Goal: Information Seeking & Learning: Check status

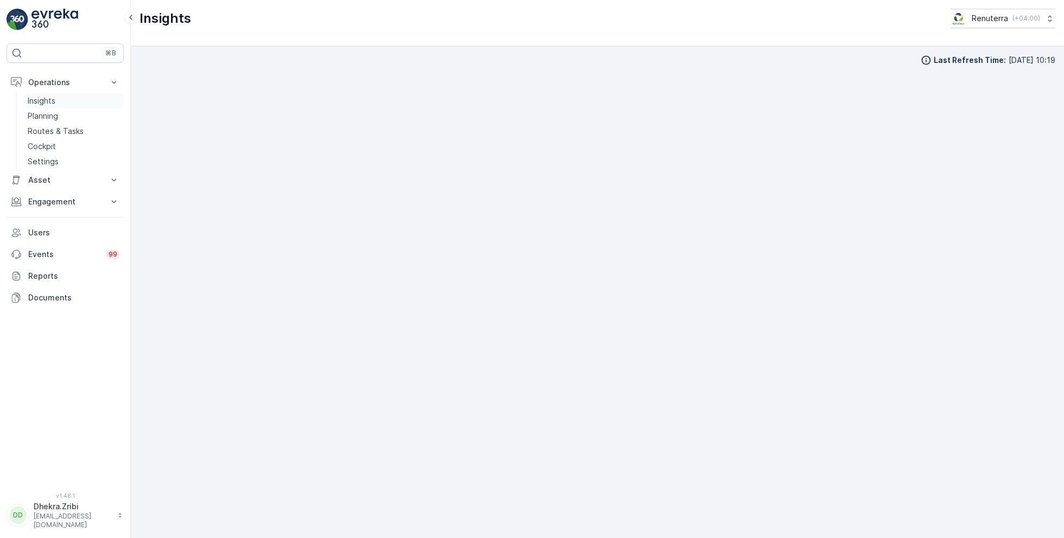
scroll to position [11, 0]
click at [61, 119] on link "Planning" at bounding box center [73, 116] width 100 height 15
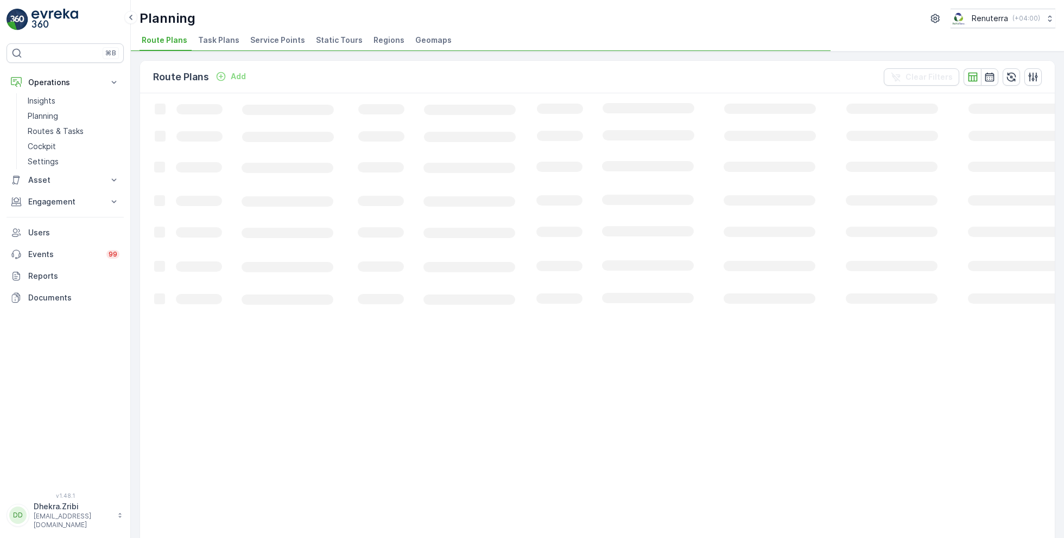
click at [276, 41] on span "Service Points" at bounding box center [277, 40] width 55 height 11
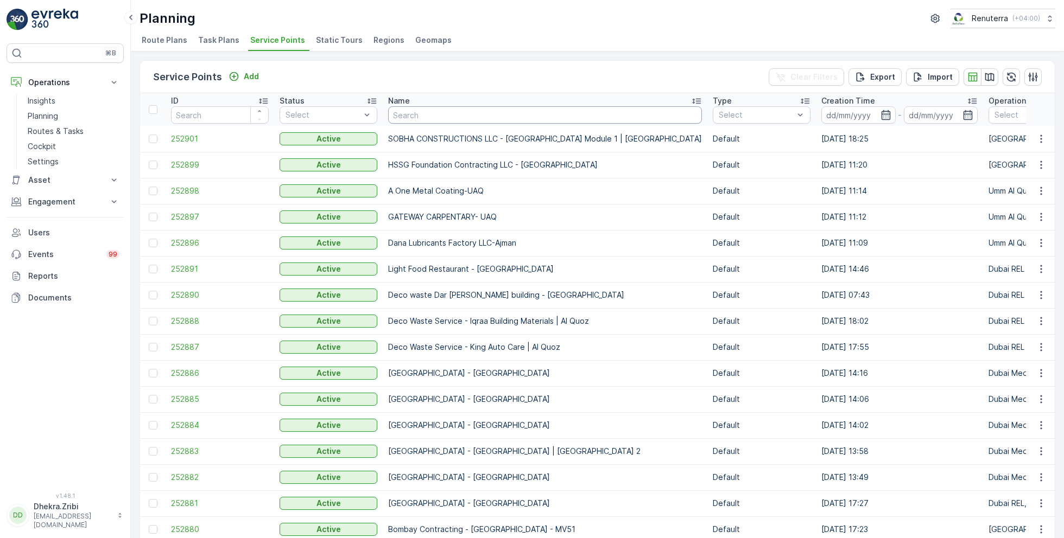
click at [521, 109] on input "text" at bounding box center [545, 114] width 314 height 17
type input "emir"
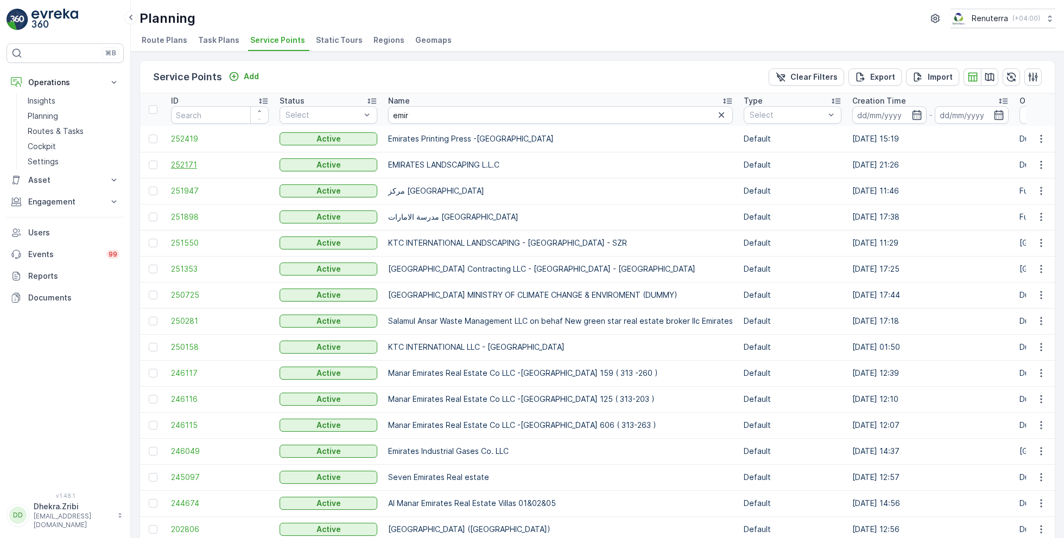
click at [180, 168] on span "252171" at bounding box center [220, 165] width 98 height 11
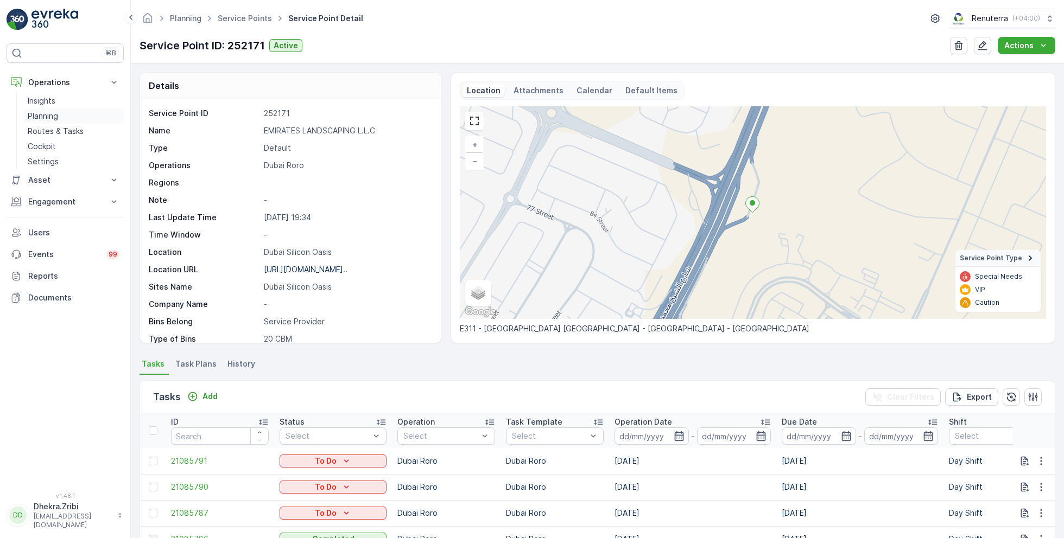
click at [53, 114] on p "Planning" at bounding box center [43, 116] width 30 height 11
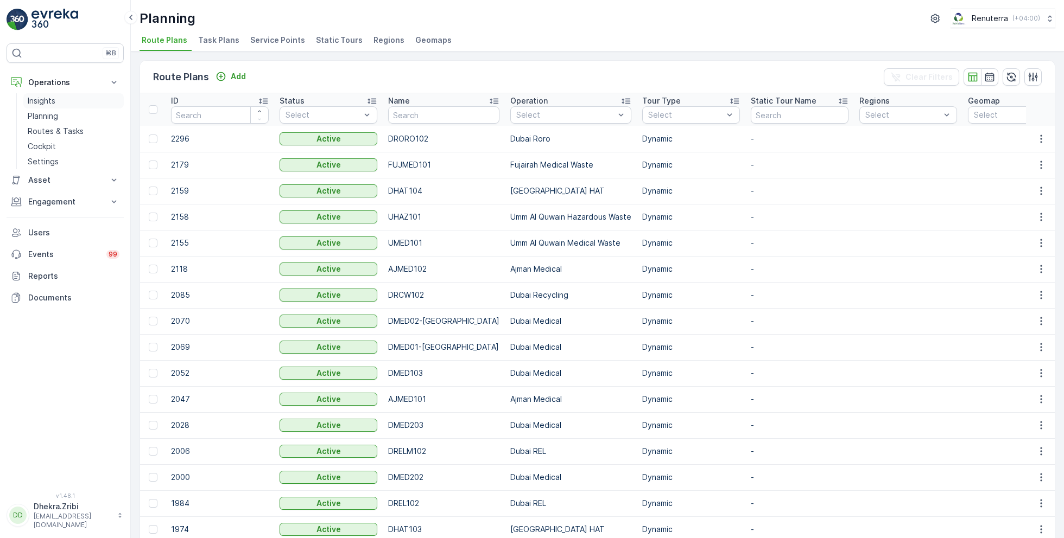
click at [54, 102] on p "Insights" at bounding box center [42, 101] width 28 height 11
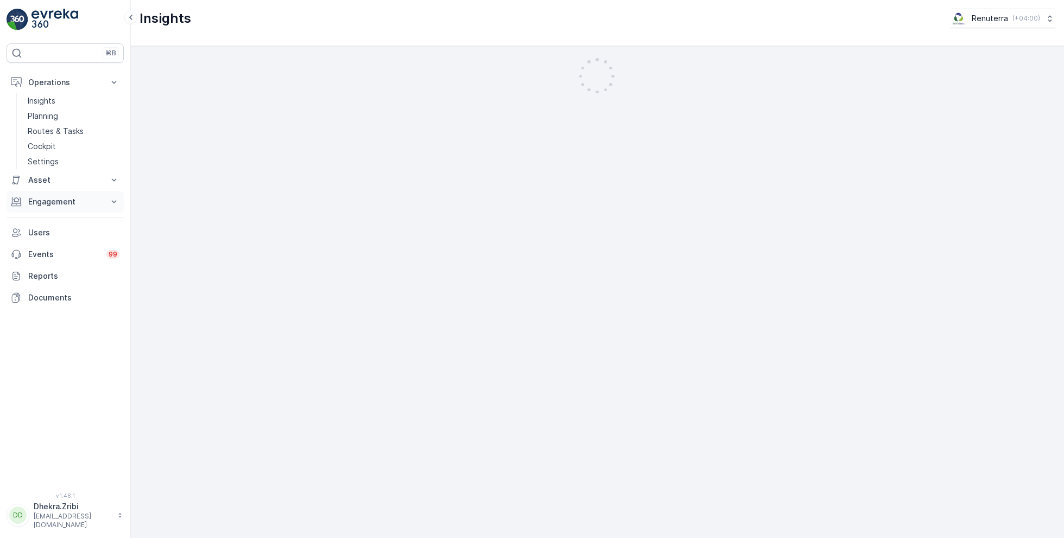
click at [61, 199] on p "Engagement" at bounding box center [65, 201] width 74 height 11
click at [60, 98] on link "Insights" at bounding box center [73, 100] width 100 height 15
click at [55, 117] on p "Planning" at bounding box center [43, 116] width 30 height 11
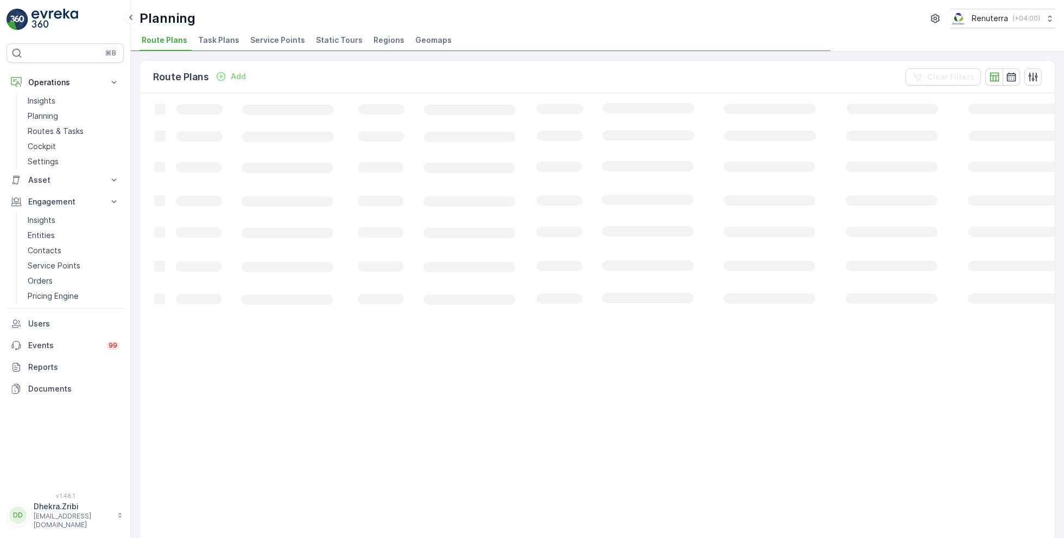
click at [272, 33] on li "Service Points" at bounding box center [278, 42] width 61 height 18
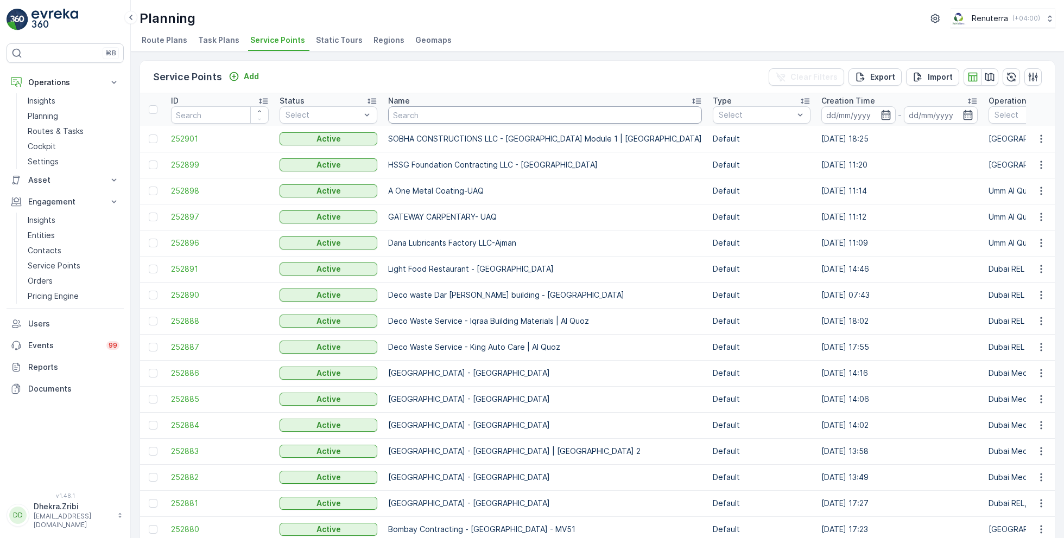
click at [446, 116] on input "text" at bounding box center [545, 114] width 314 height 17
type input "emirates"
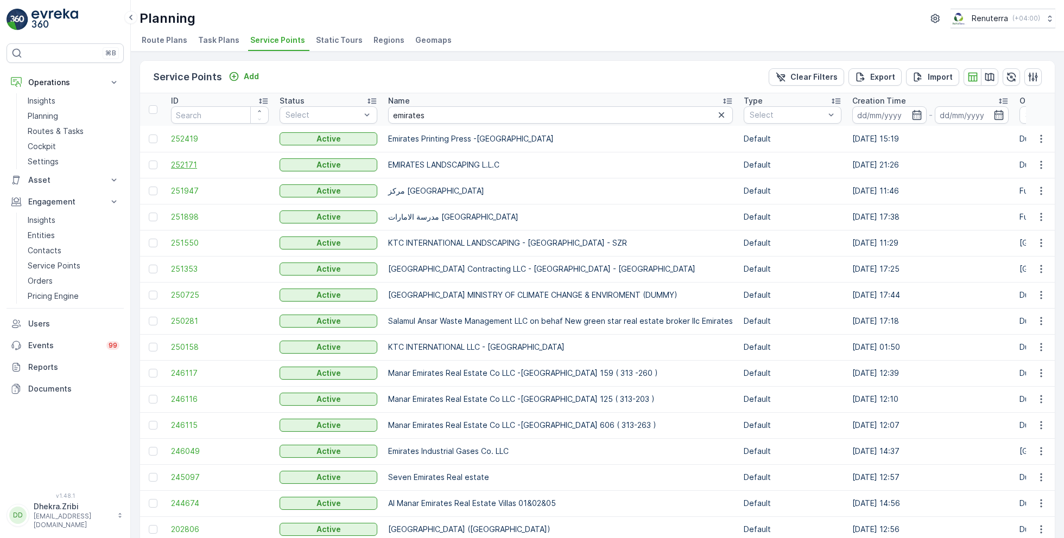
click at [189, 162] on span "252171" at bounding box center [220, 165] width 98 height 11
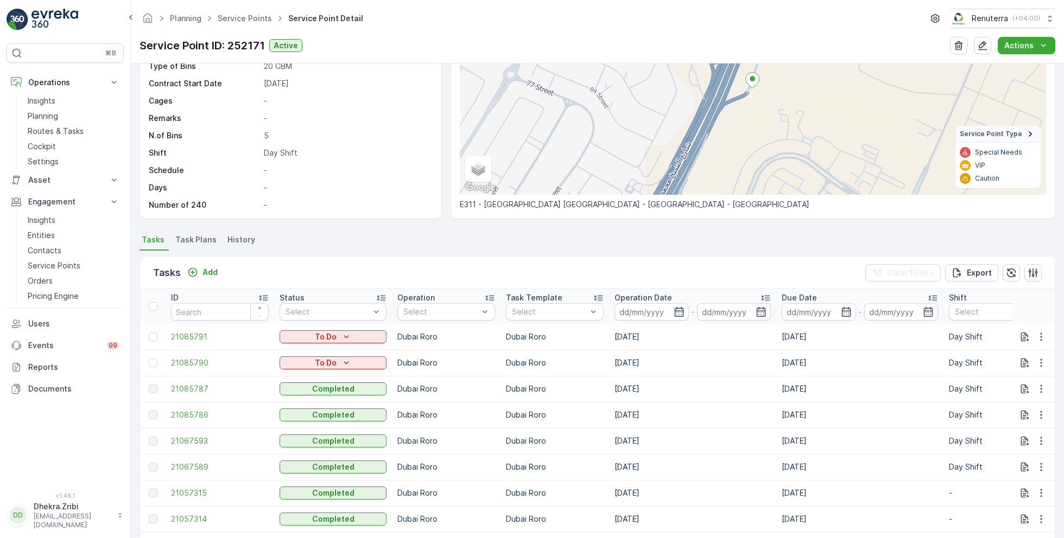
scroll to position [131, 0]
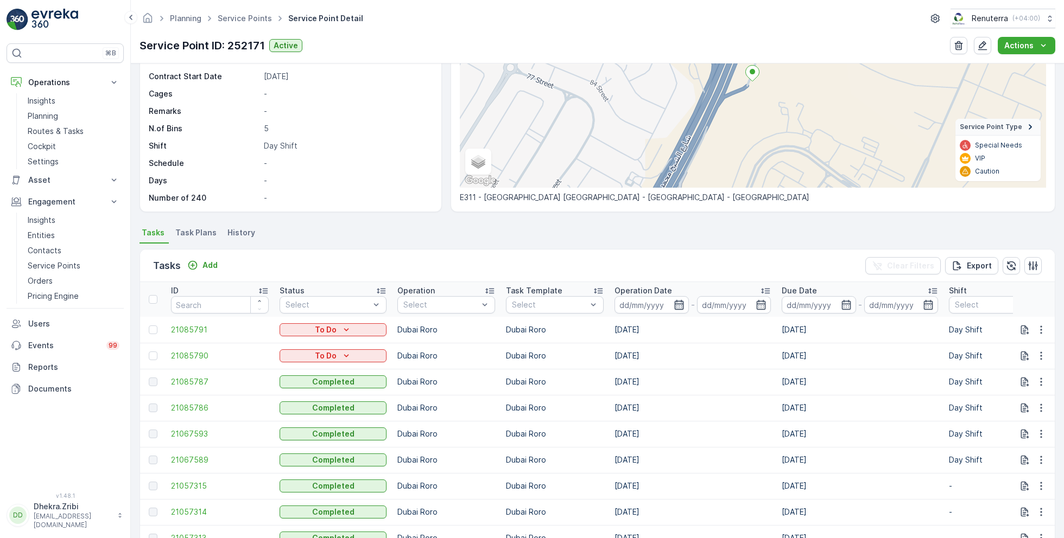
click at [674, 308] on icon "button" at bounding box center [678, 305] width 9 height 10
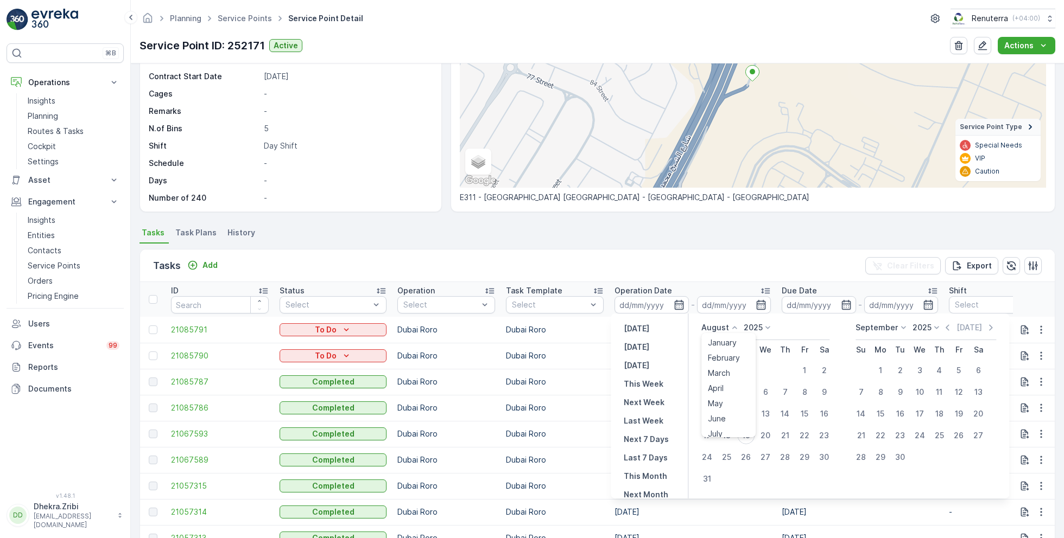
click at [725, 332] on p "August" at bounding box center [715, 327] width 28 height 11
click at [720, 425] on span "July" at bounding box center [715, 429] width 15 height 11
click at [809, 410] on div "18" at bounding box center [804, 413] width 17 height 17
type input "[DATE]"
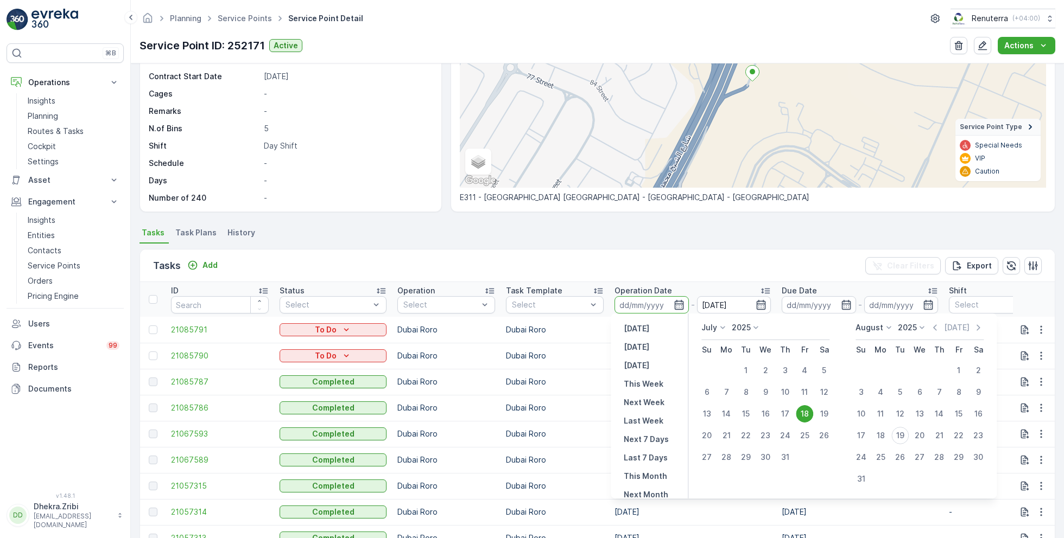
click at [809, 410] on div "18" at bounding box center [804, 413] width 17 height 17
type input "[DATE]"
click at [645, 258] on div "Tasks Add Clear Filters Export" at bounding box center [597, 266] width 915 height 33
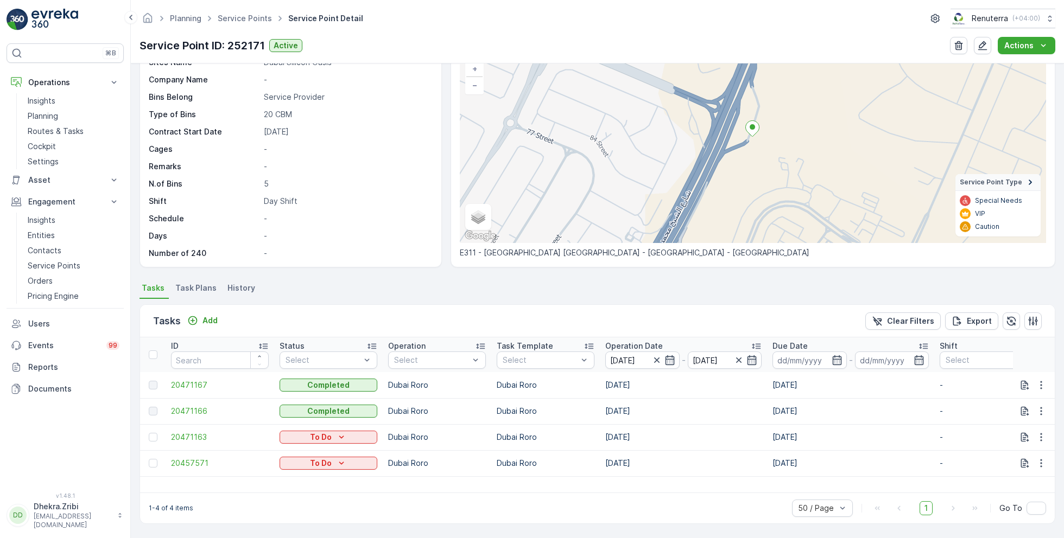
scroll to position [75, 0]
click at [194, 379] on td "20471167" at bounding box center [220, 386] width 109 height 26
click at [195, 389] on span "20471167" at bounding box center [220, 386] width 98 height 11
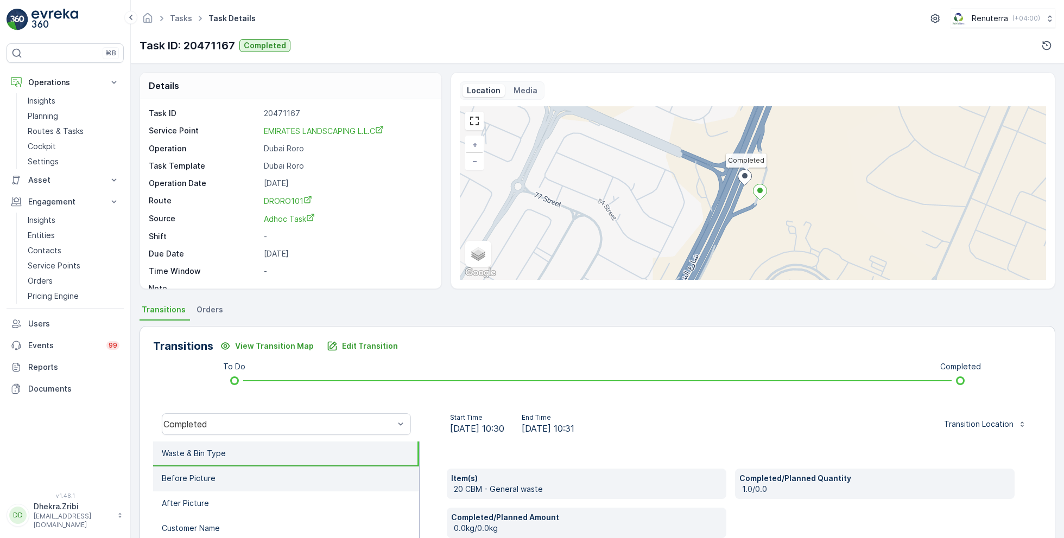
scroll to position [145, 0]
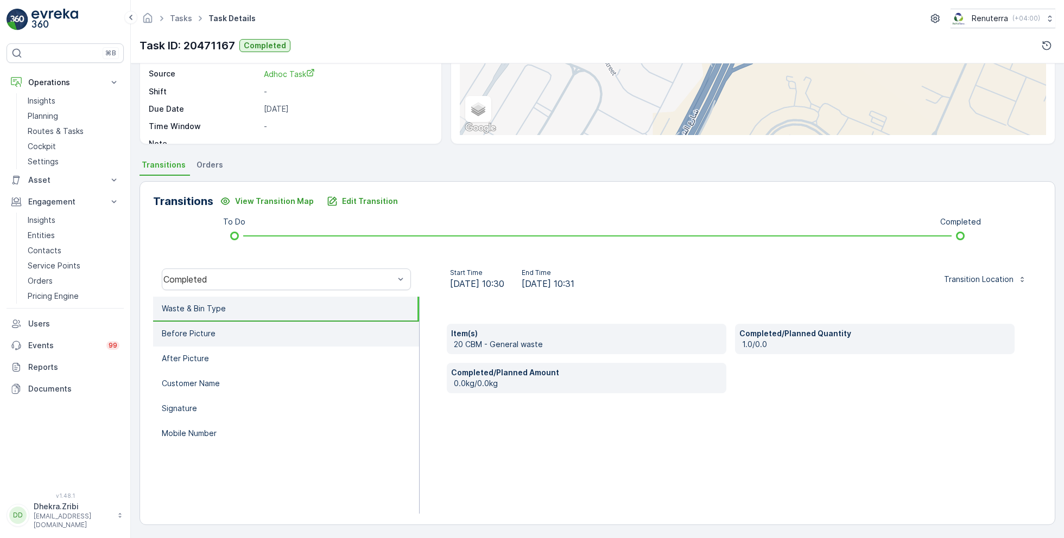
click at [228, 337] on li "Before Picture" at bounding box center [286, 334] width 266 height 25
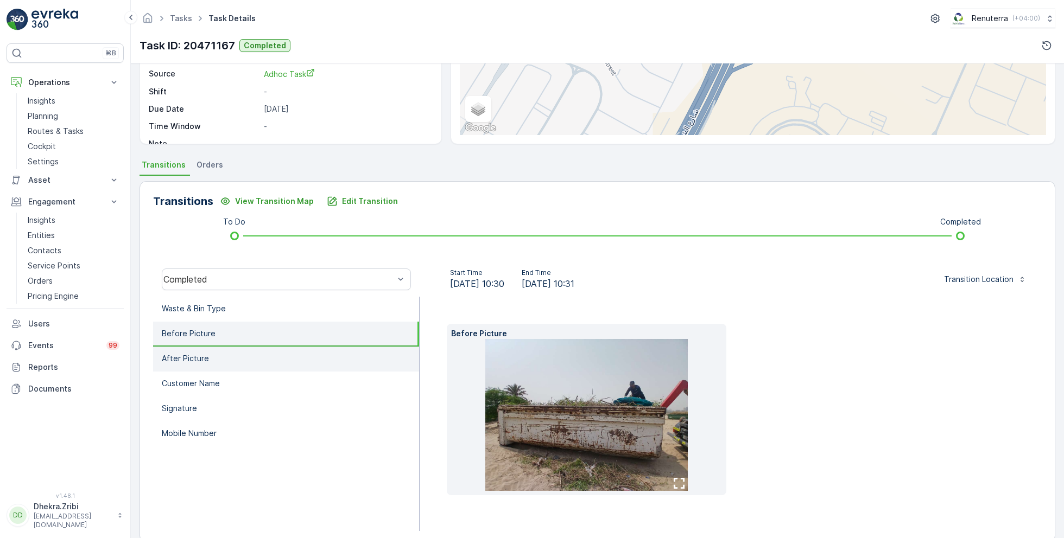
click at [221, 359] on li "After Picture" at bounding box center [286, 359] width 266 height 25
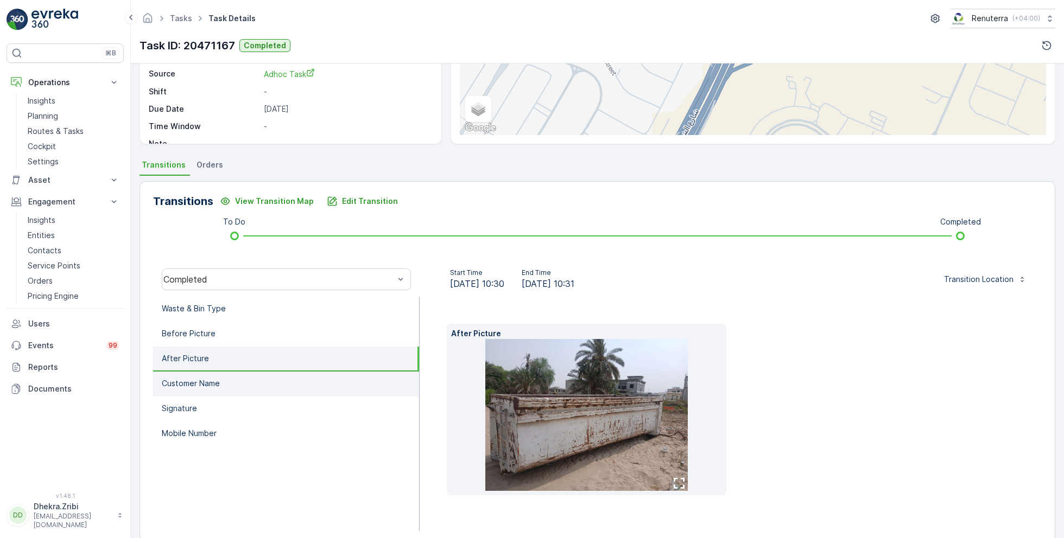
click at [220, 378] on li "Customer Name" at bounding box center [286, 384] width 266 height 25
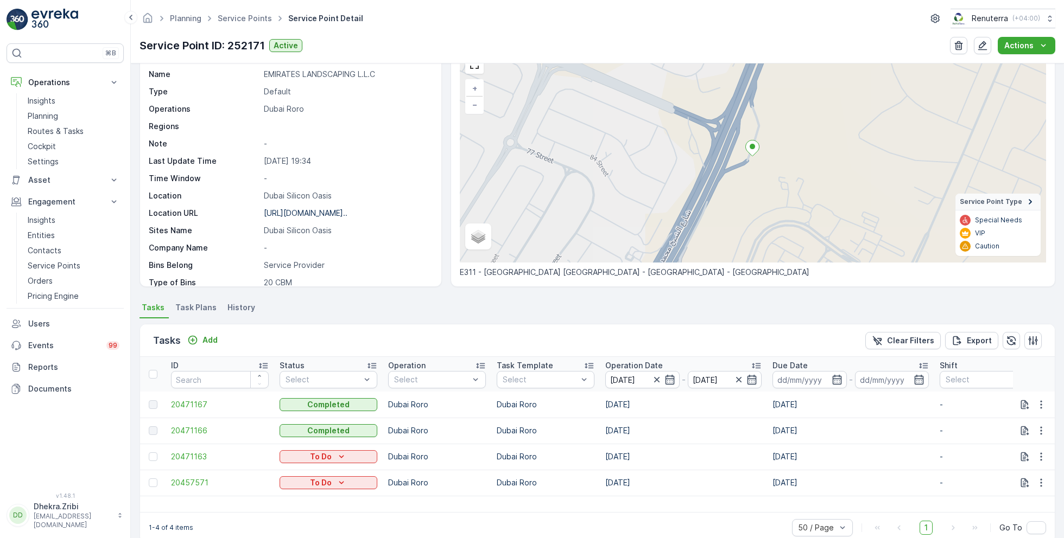
scroll to position [60, 0]
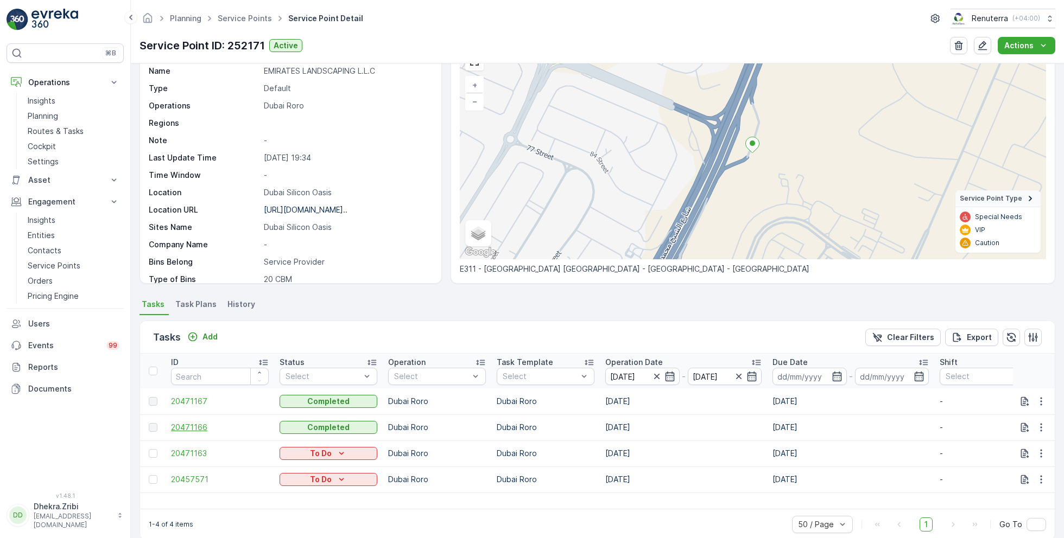
click at [205, 425] on span "20471166" at bounding box center [220, 427] width 98 height 11
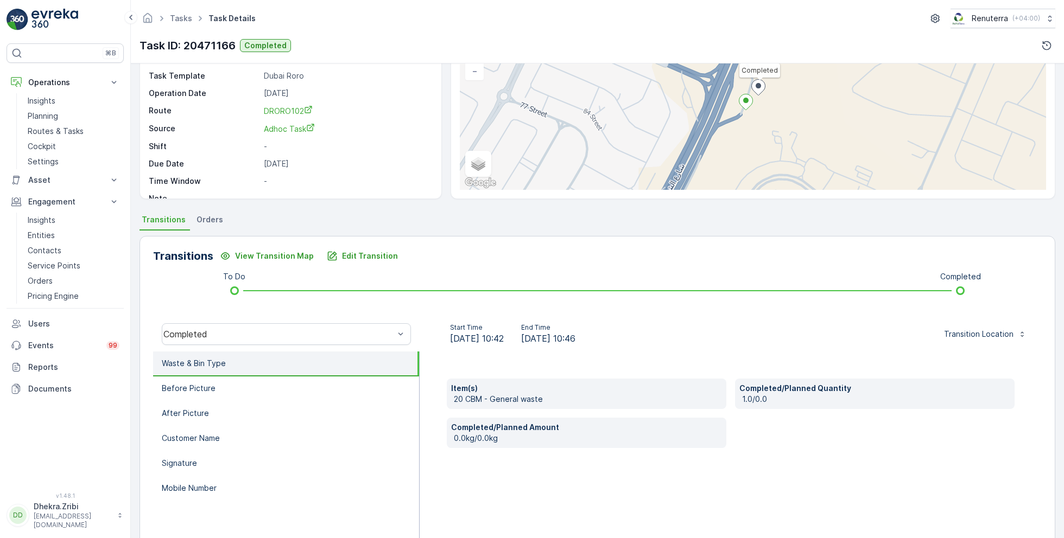
scroll to position [145, 0]
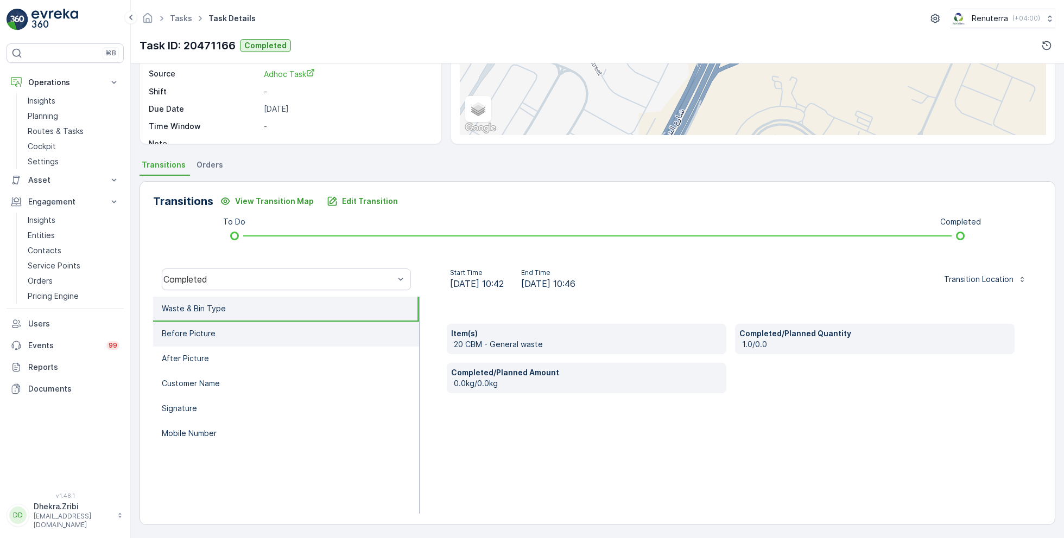
click at [208, 336] on p "Before Picture" at bounding box center [189, 333] width 54 height 11
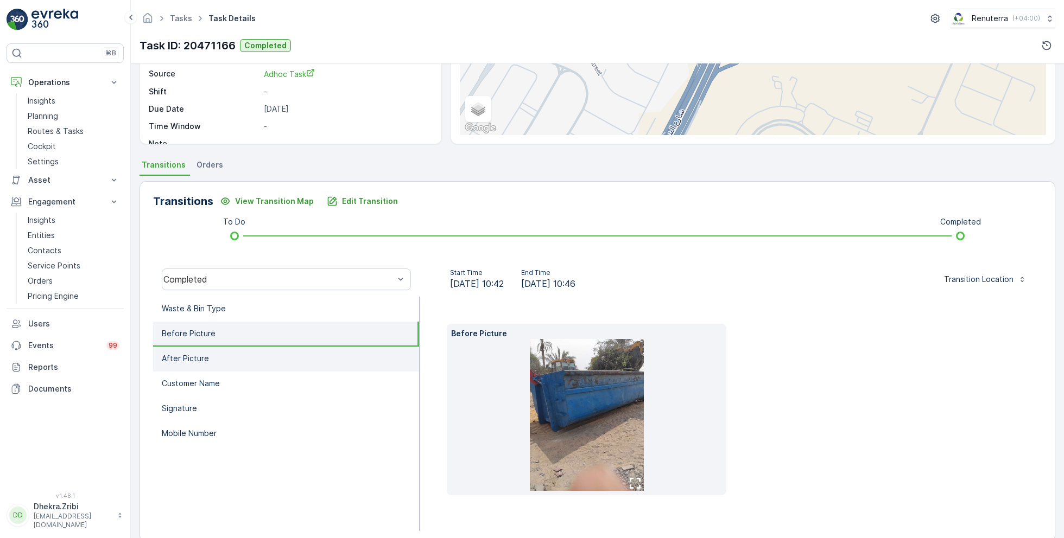
click at [214, 362] on li "After Picture" at bounding box center [286, 359] width 266 height 25
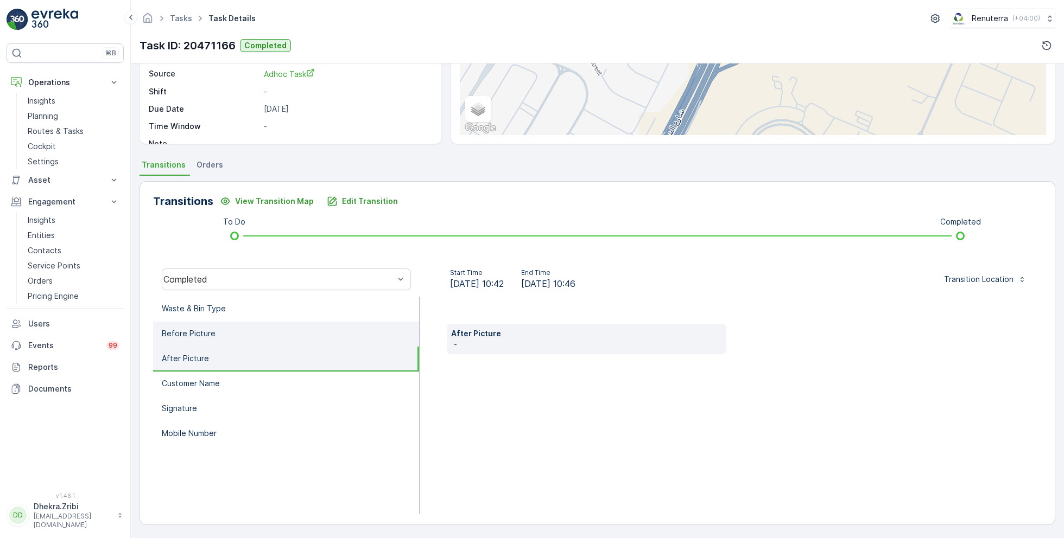
click at [214, 332] on li "Before Picture" at bounding box center [286, 334] width 266 height 25
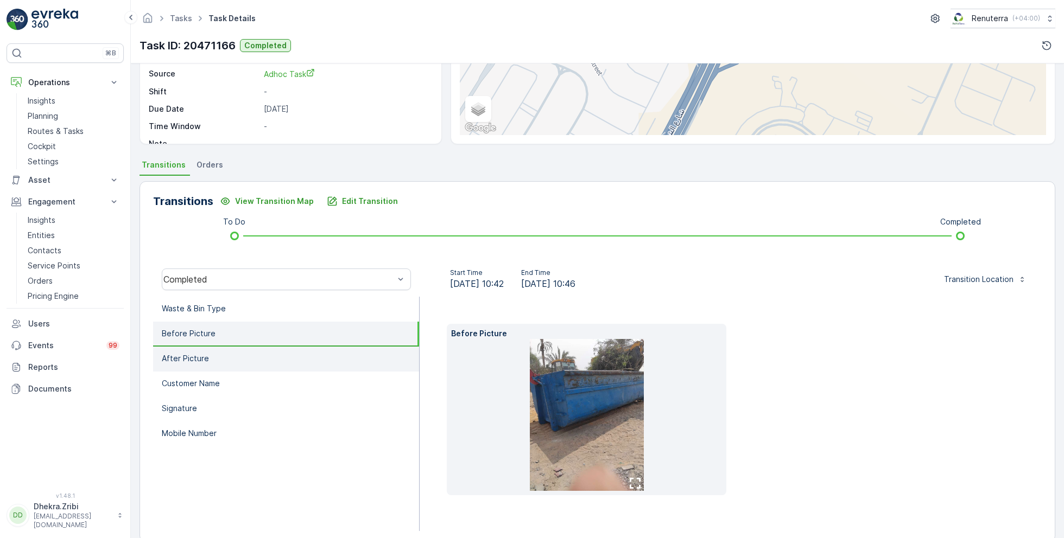
click at [212, 354] on li "After Picture" at bounding box center [286, 359] width 266 height 25
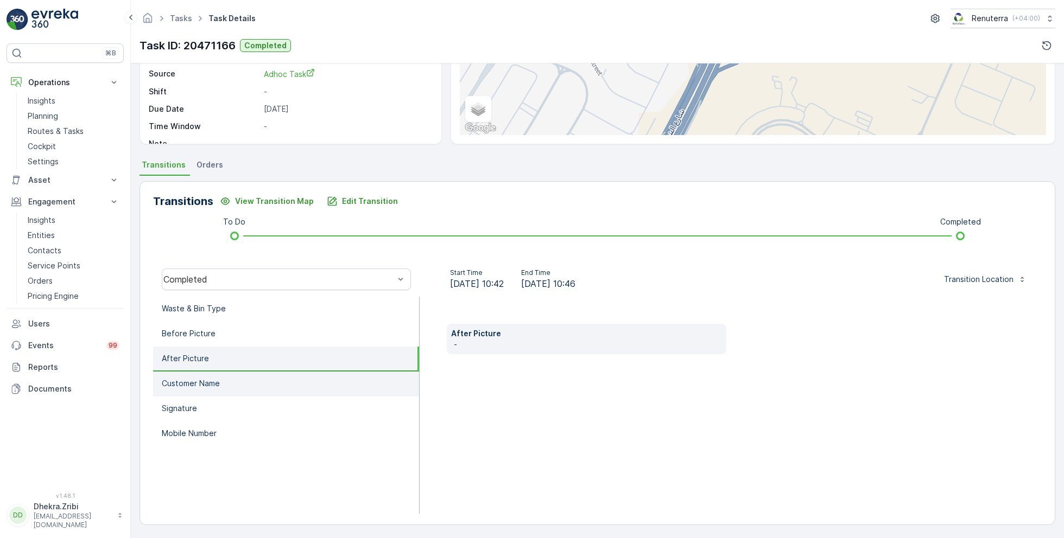
click at [214, 379] on p "Customer Name" at bounding box center [191, 383] width 58 height 11
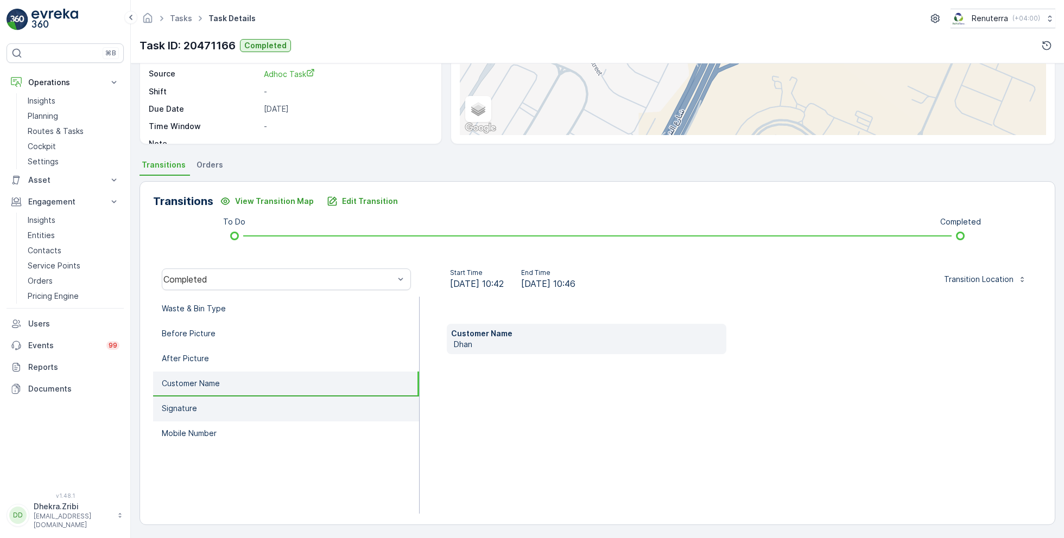
click at [206, 408] on li "Signature" at bounding box center [286, 409] width 266 height 25
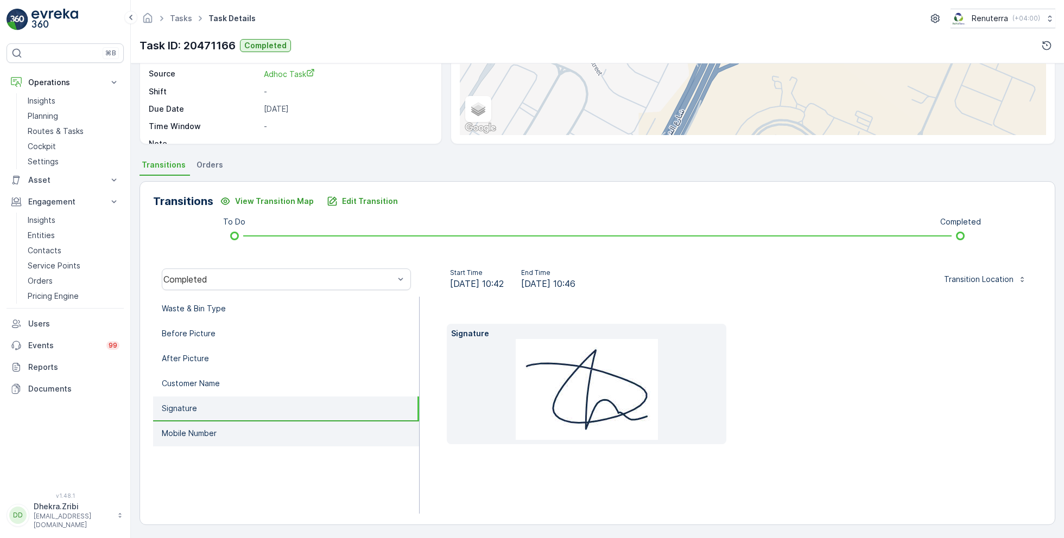
click at [209, 430] on p "Mobile Number" at bounding box center [189, 433] width 55 height 11
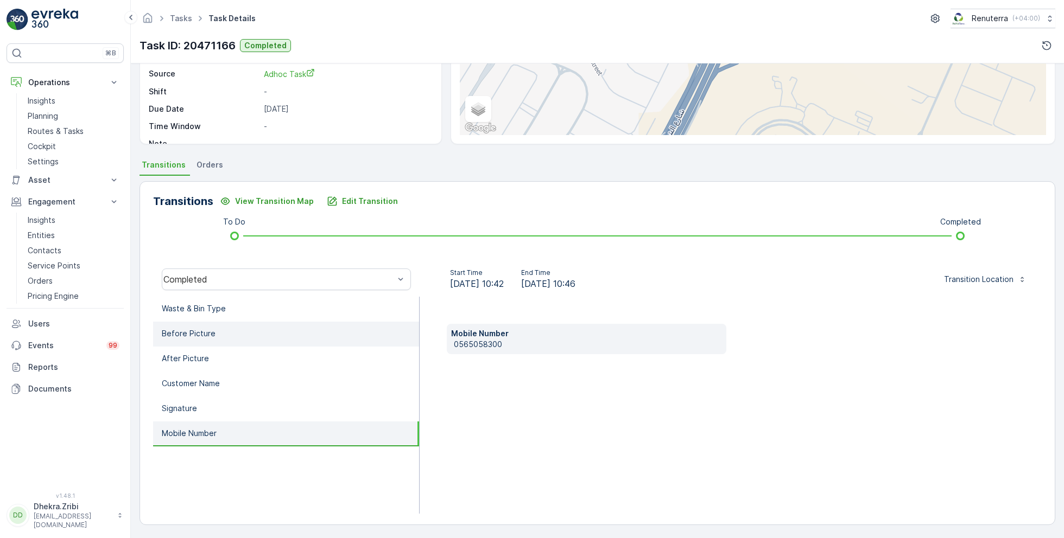
click at [211, 332] on p "Before Picture" at bounding box center [189, 333] width 54 height 11
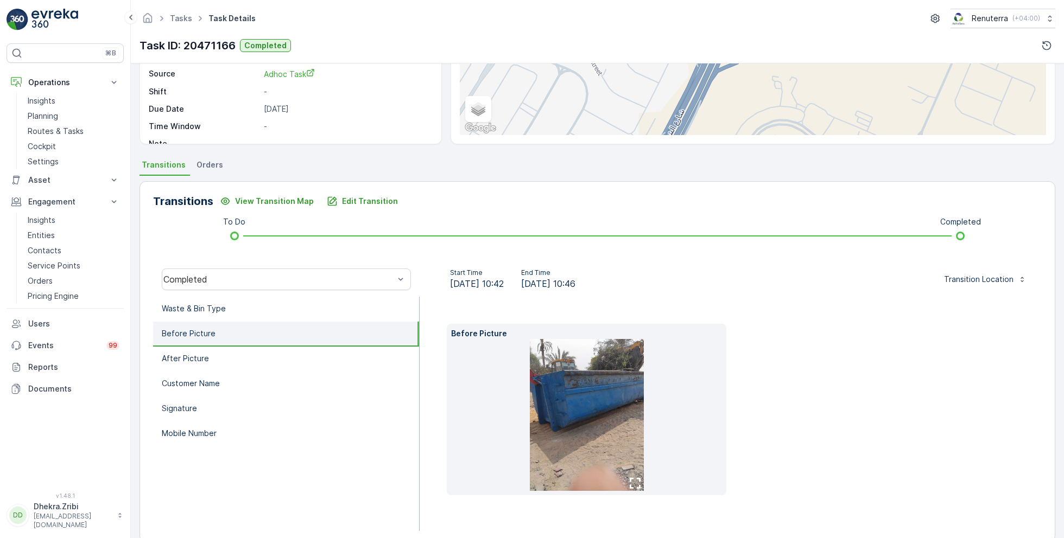
click at [561, 405] on img at bounding box center [587, 415] width 114 height 152
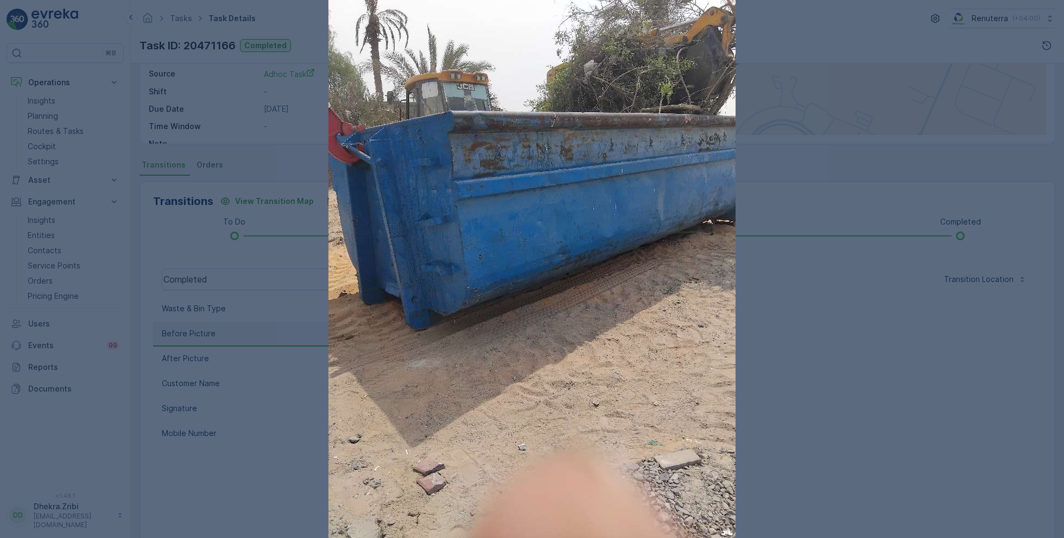
click at [791, 376] on div at bounding box center [532, 269] width 1064 height 538
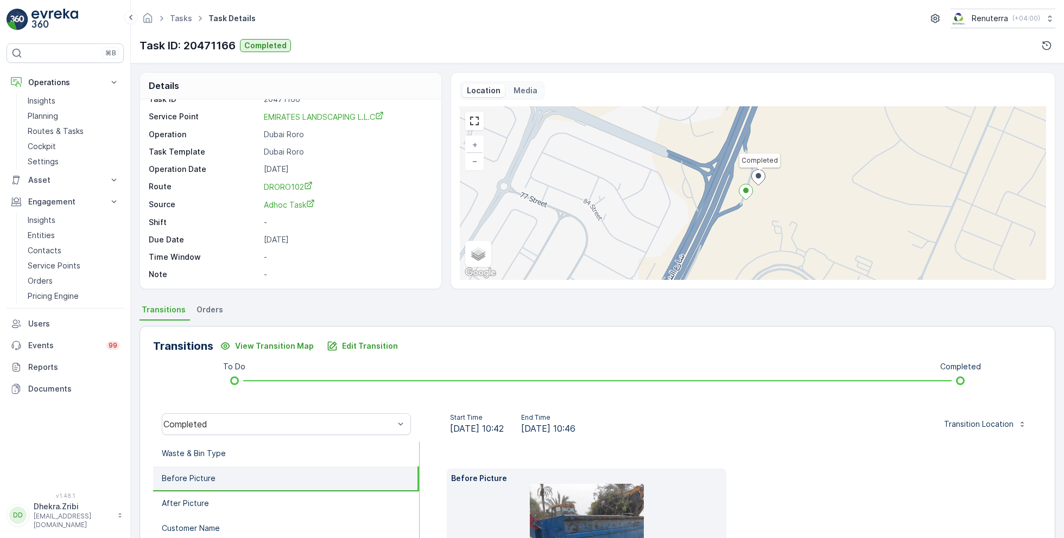
scroll to position [0, 0]
